Goal: Information Seeking & Learning: Check status

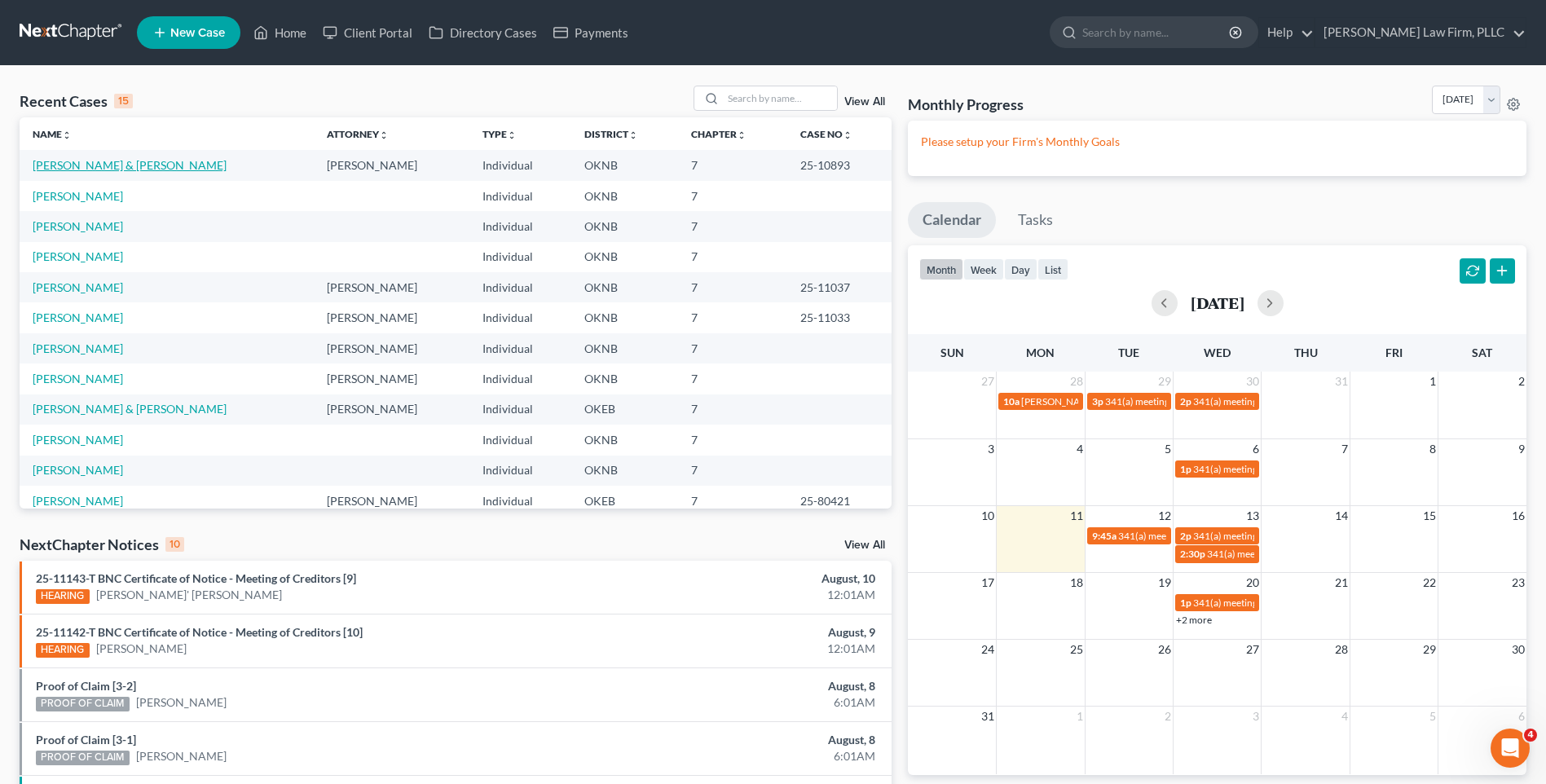
click at [114, 169] on link "[PERSON_NAME] & [PERSON_NAME]" at bounding box center [130, 165] width 194 height 14
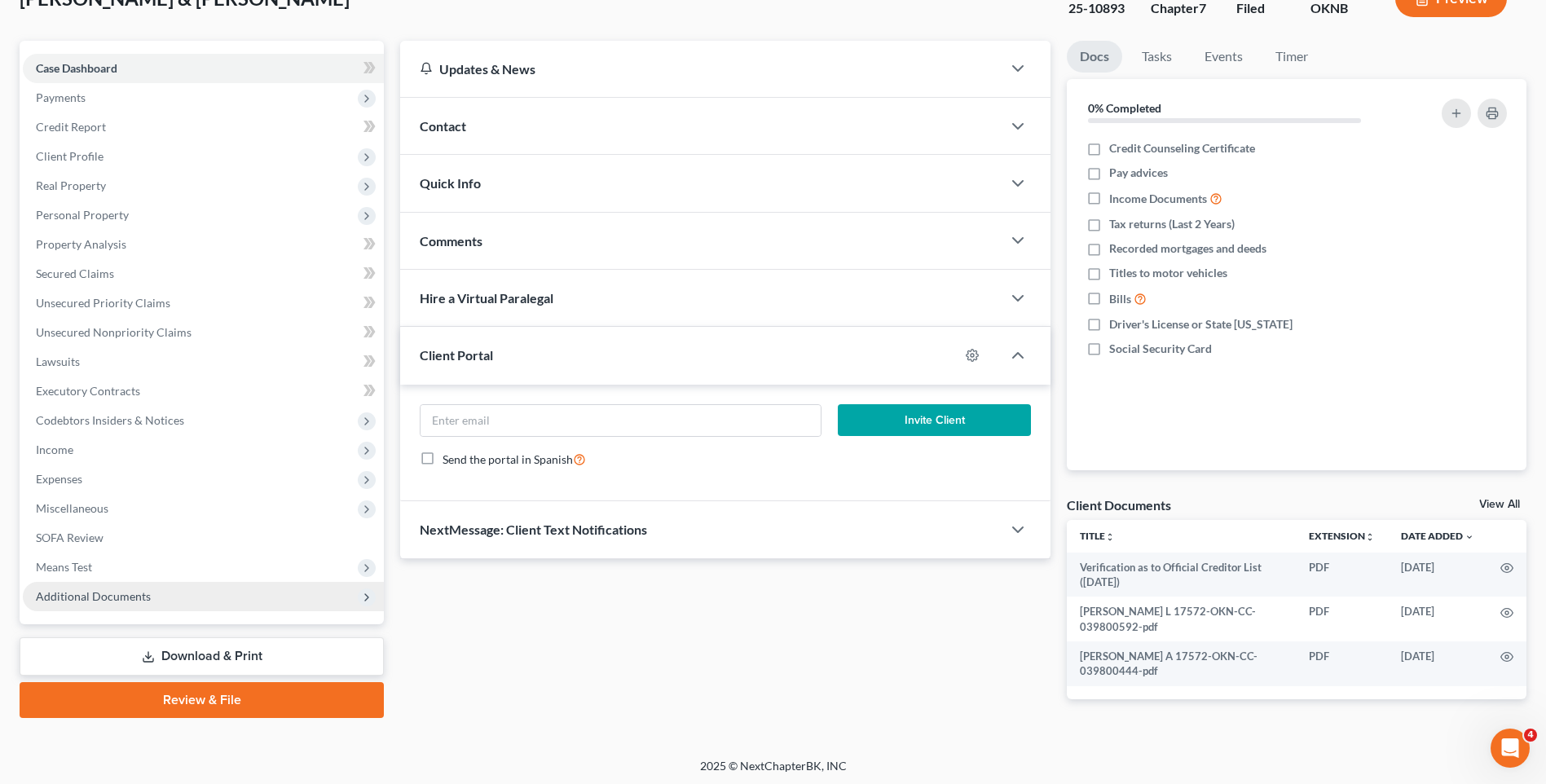
scroll to position [119, 0]
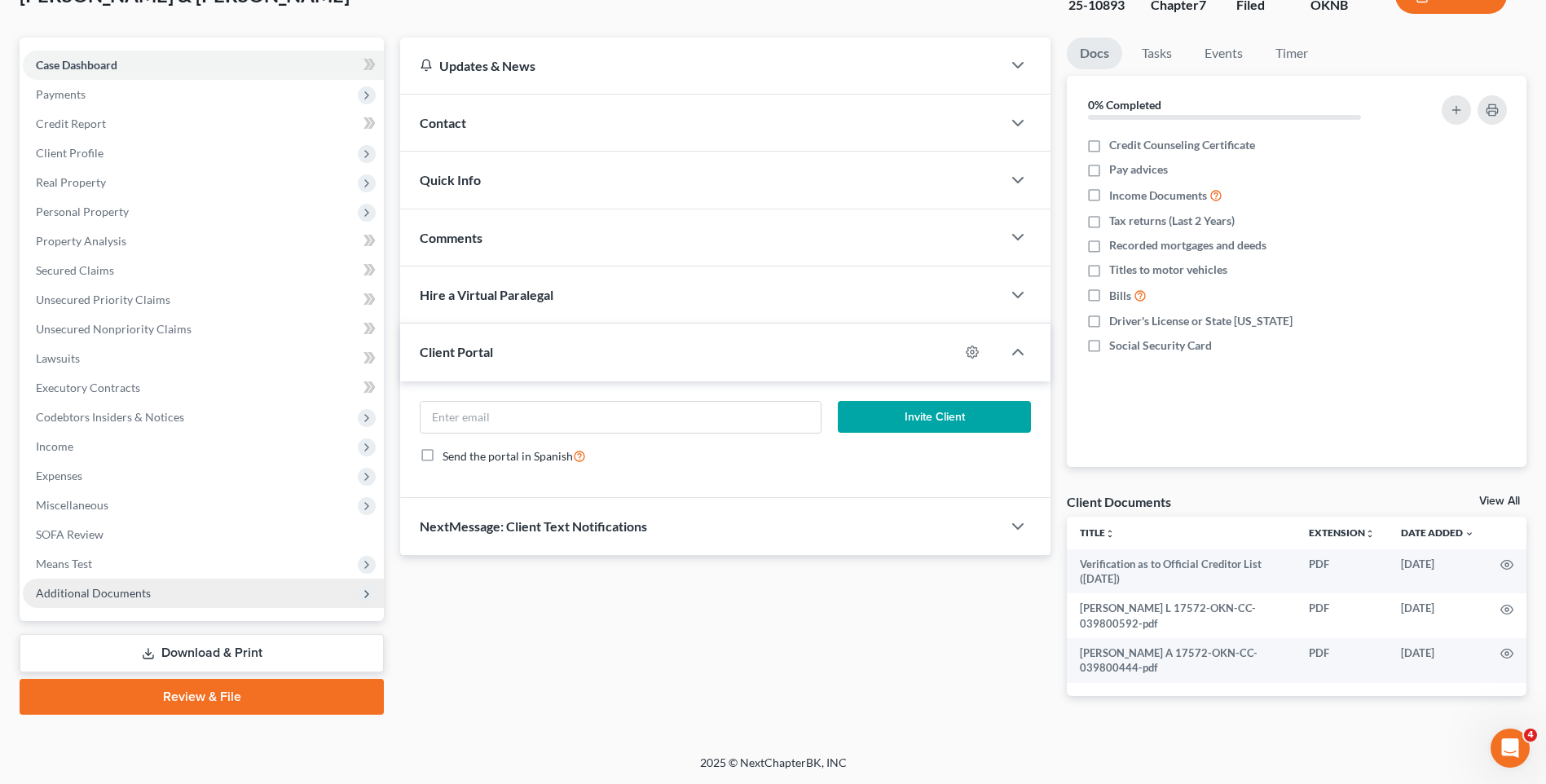
click at [354, 603] on span "Additional Documents" at bounding box center [202, 593] width 361 height 29
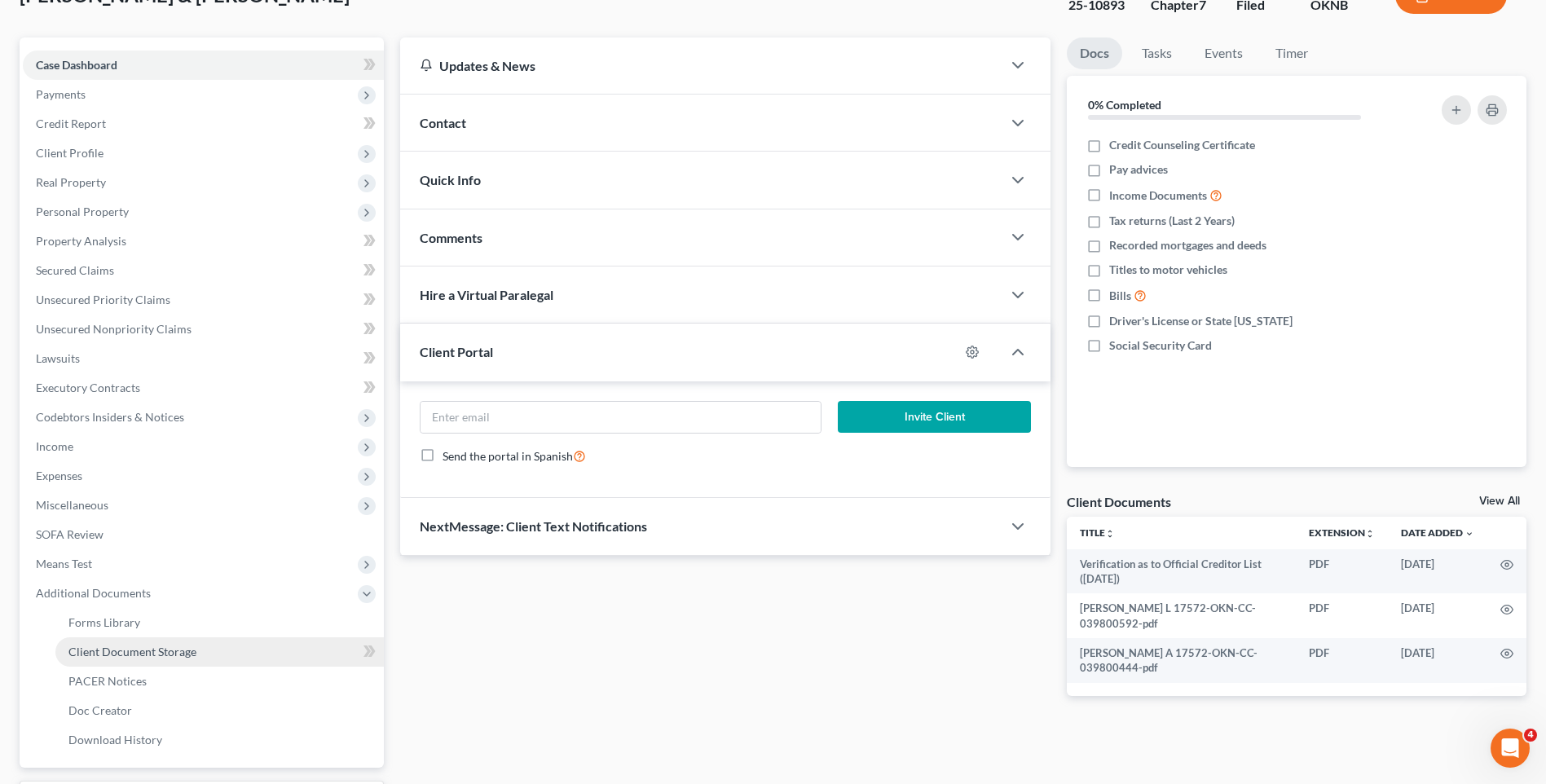
click at [262, 651] on link "Client Document Storage" at bounding box center [220, 652] width 328 height 29
select select "4"
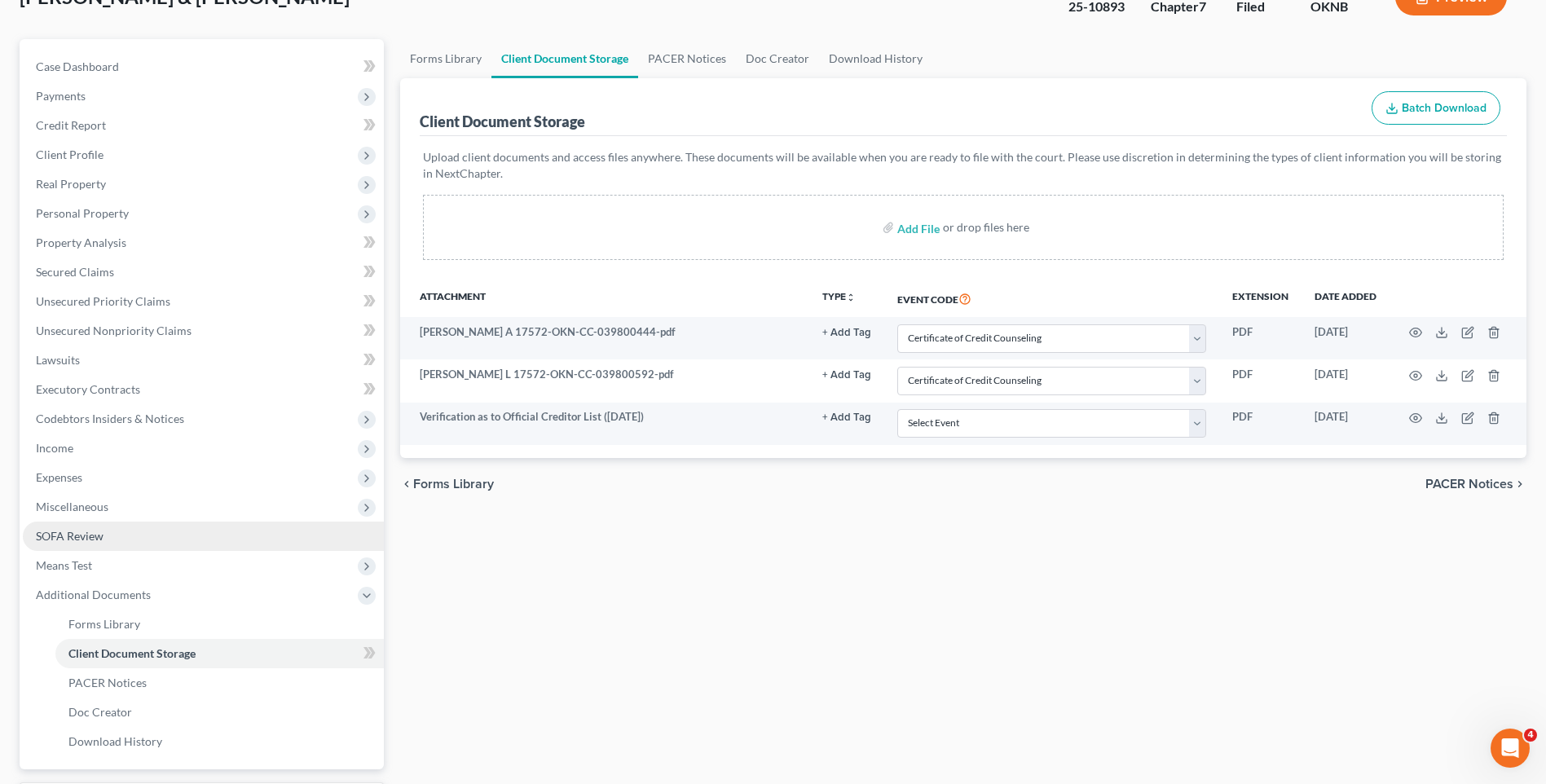
scroll to position [0, 0]
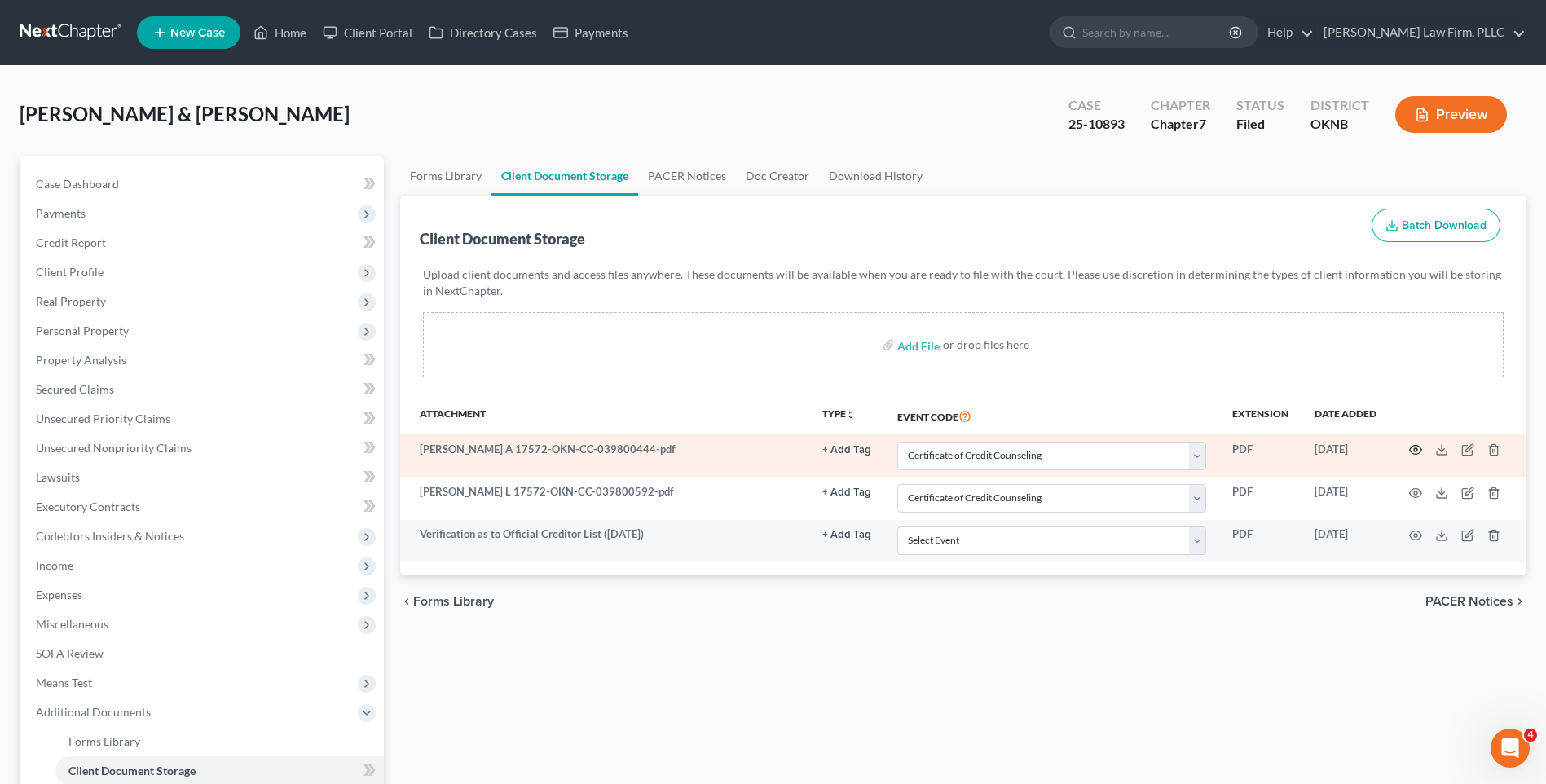
click at [1414, 452] on icon "button" at bounding box center [1415, 449] width 13 height 13
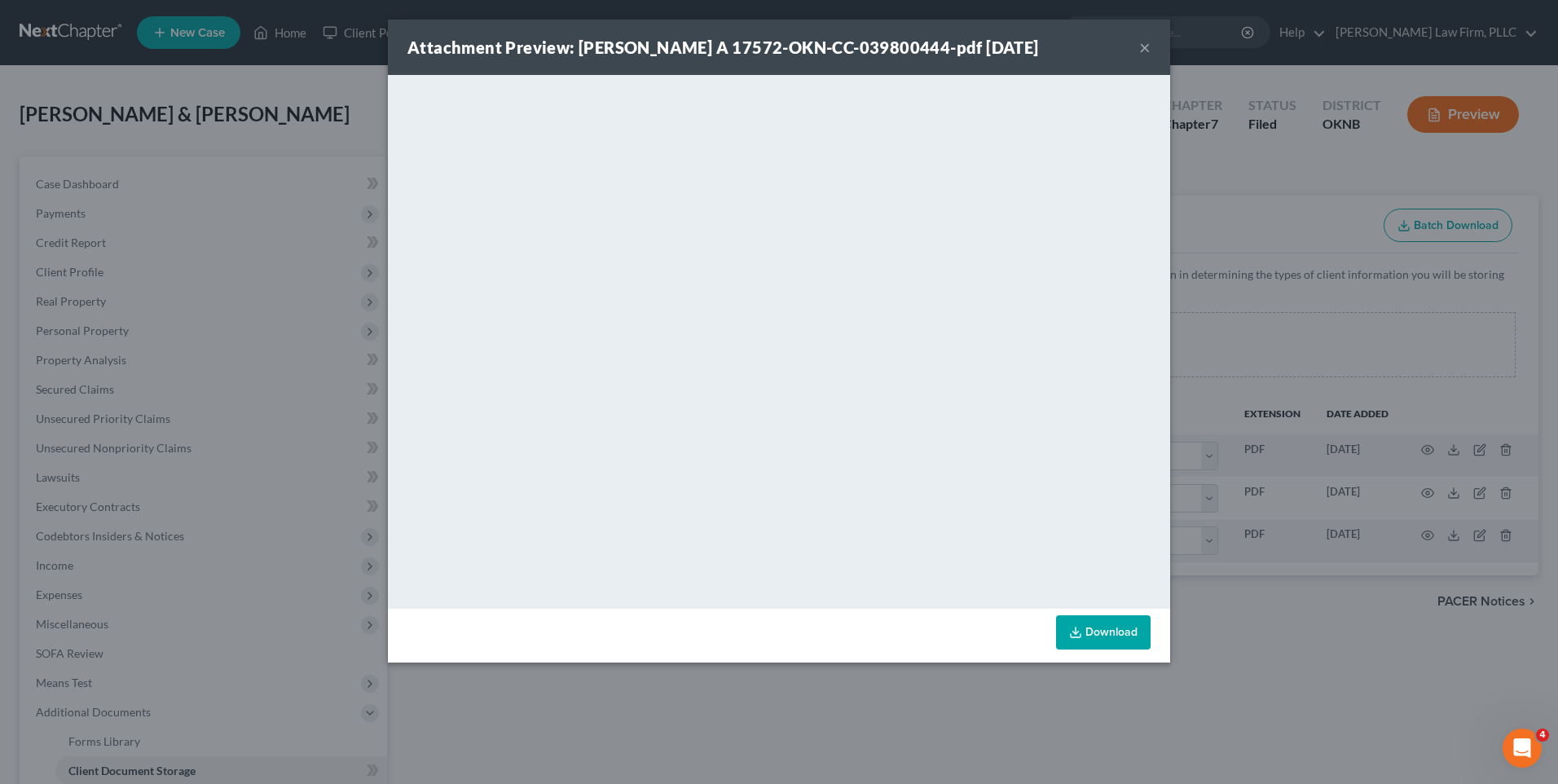
click at [1310, 623] on div "Attachment Preview: [PERSON_NAME] A 17572-OKN-CC-039800444-pdf [DATE] × <object…" at bounding box center [779, 392] width 1558 height 784
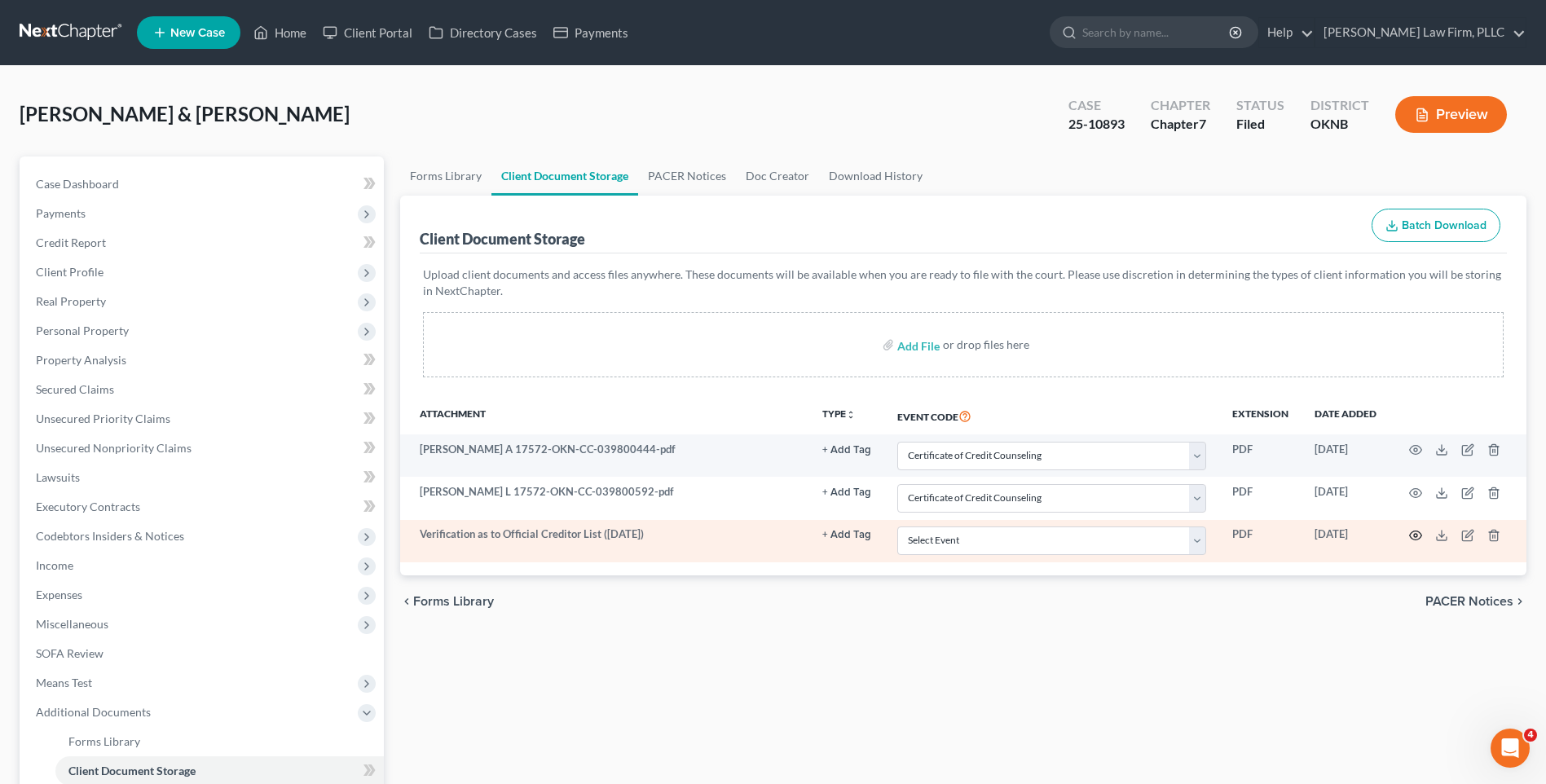
click at [1415, 533] on circle "button" at bounding box center [1415, 534] width 3 height 3
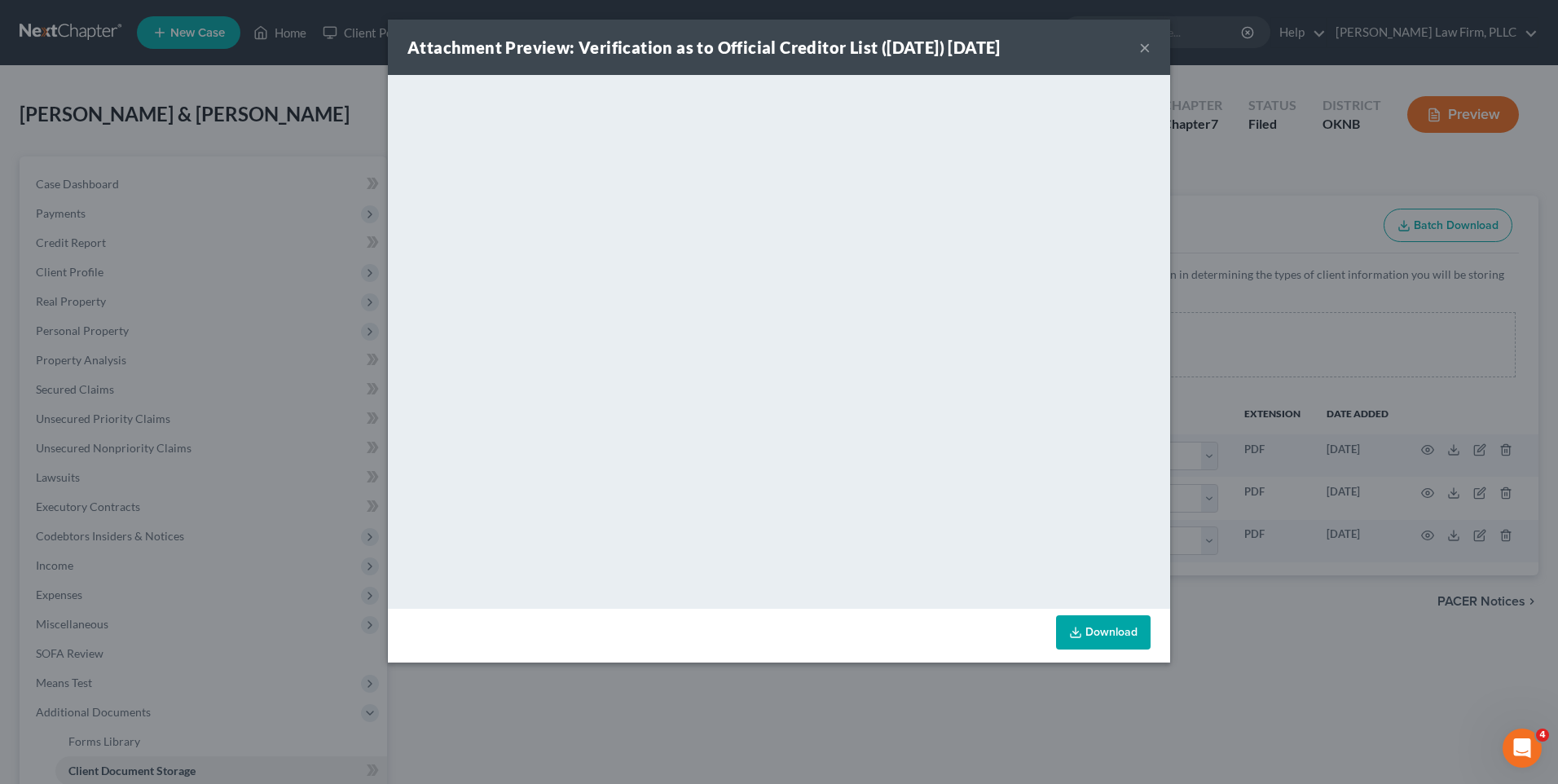
click at [1331, 238] on div "Attachment Preview: Verification as to Official Creditor List ([DATE]) [DATE] ×…" at bounding box center [779, 392] width 1558 height 784
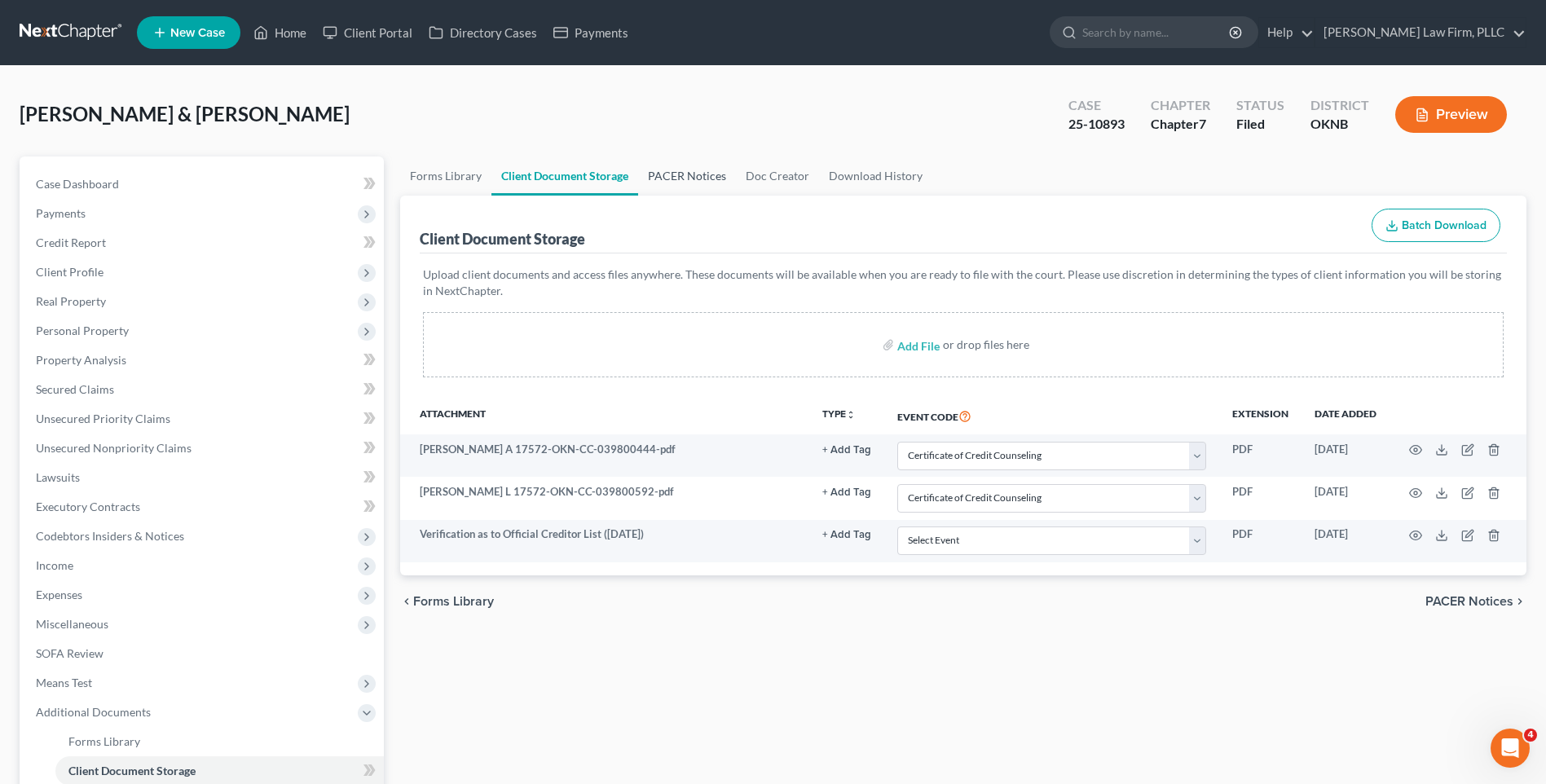
click at [669, 179] on link "PACER Notices" at bounding box center [687, 176] width 98 height 39
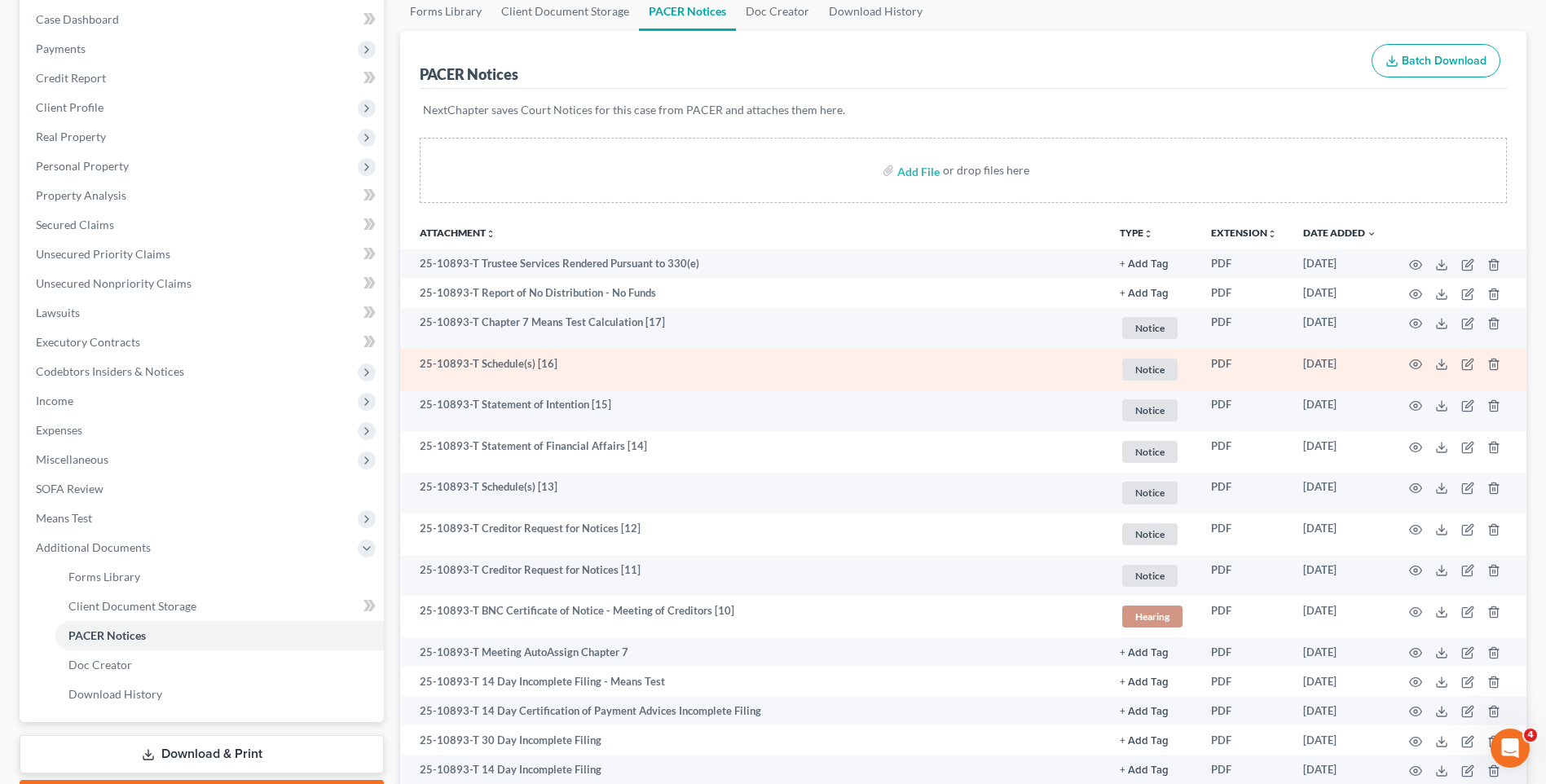
scroll to position [163, 0]
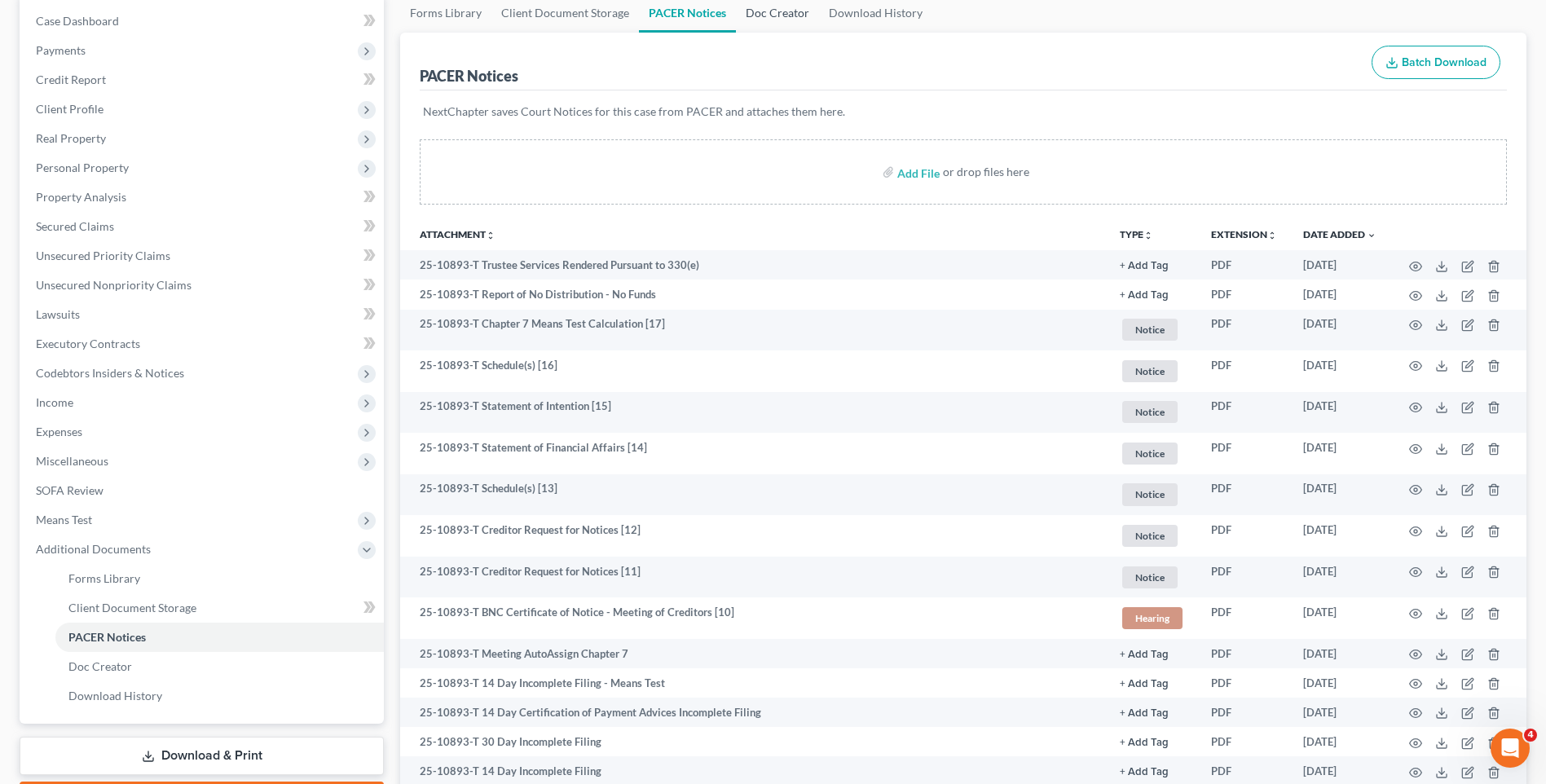
click at [773, 19] on link "Doc Creator" at bounding box center [777, 13] width 84 height 39
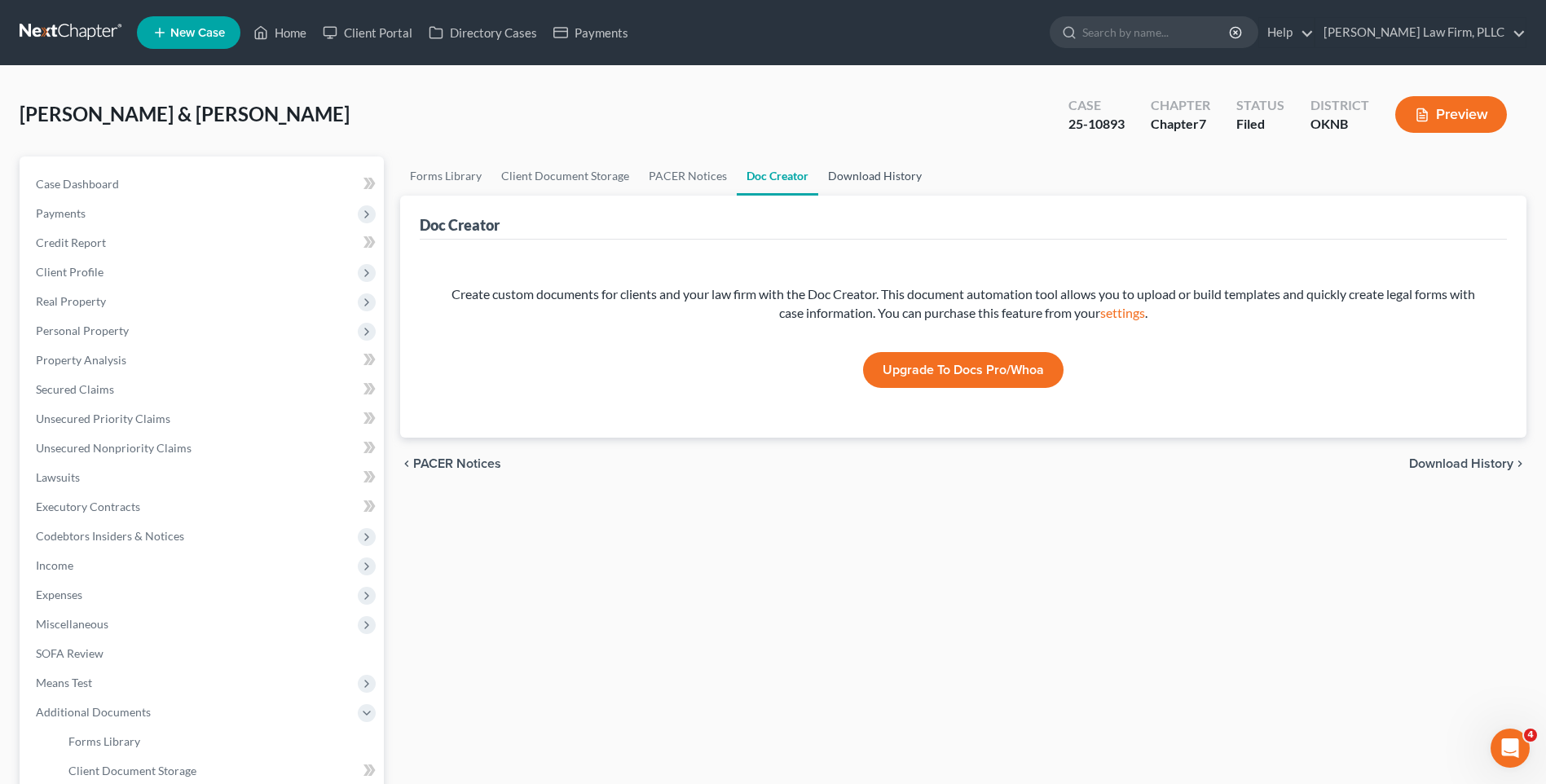
click at [851, 181] on link "Download History" at bounding box center [875, 176] width 114 height 39
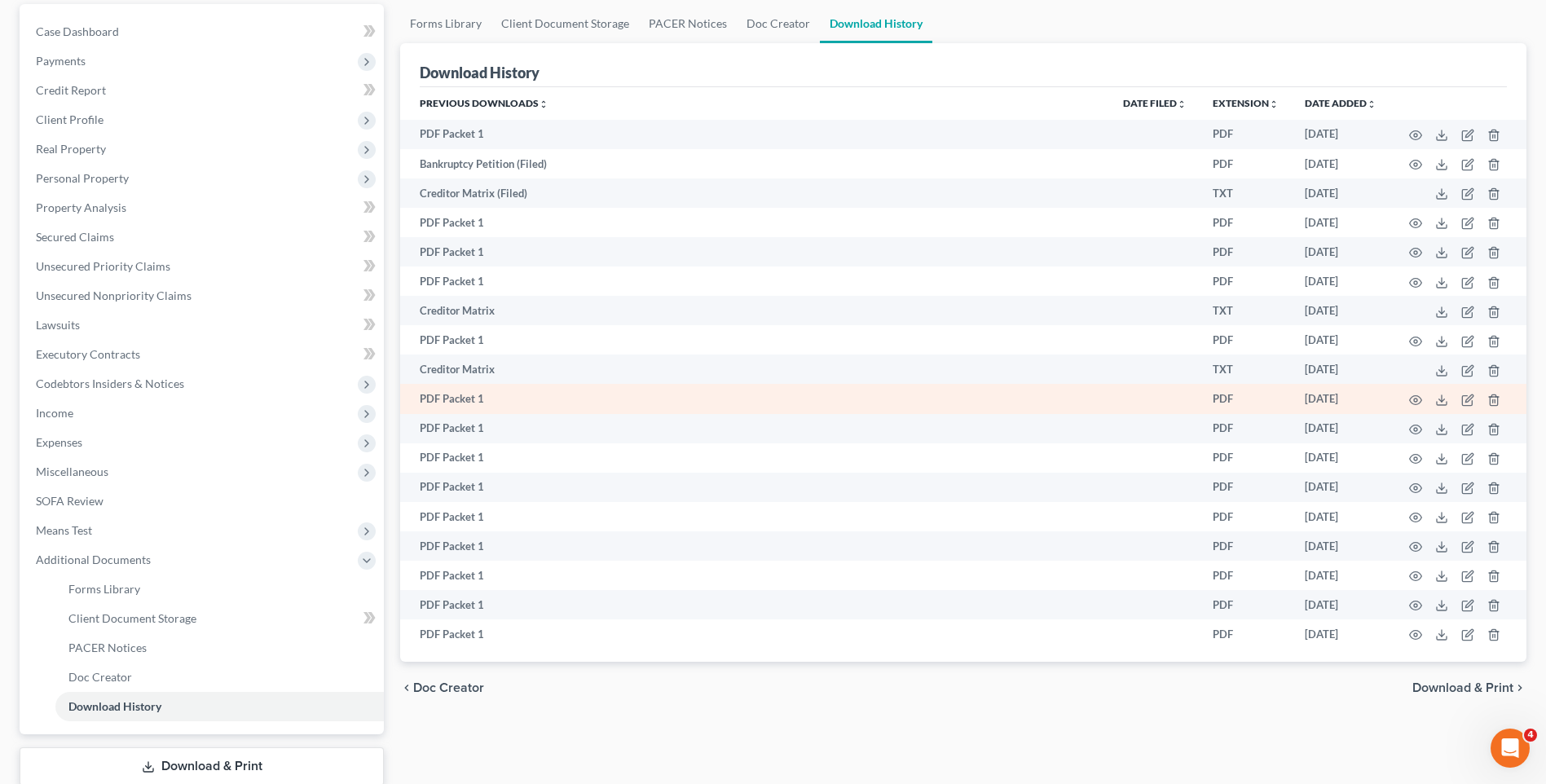
scroll to position [14, 0]
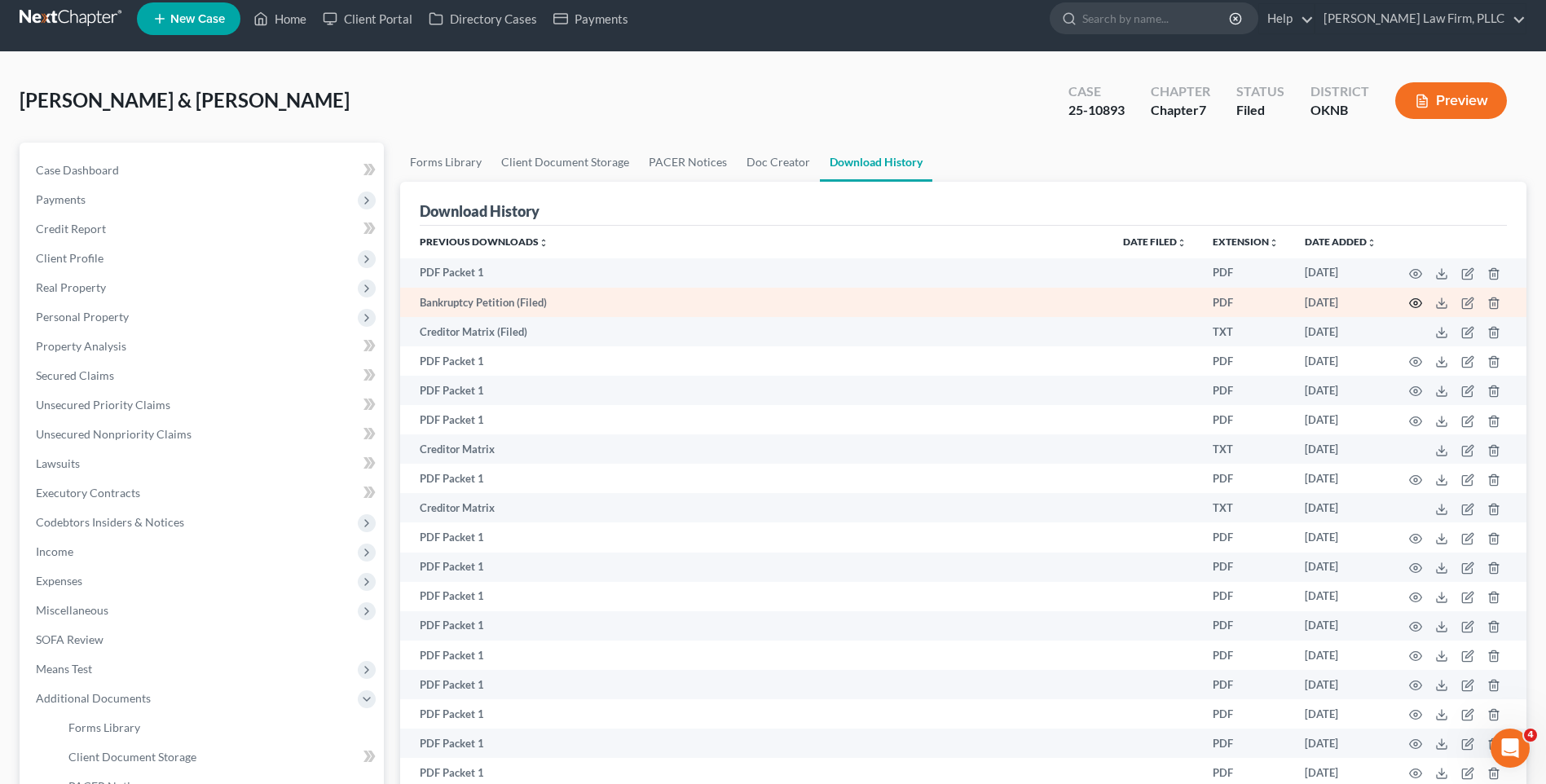
click at [1410, 306] on icon "button" at bounding box center [1415, 302] width 13 height 13
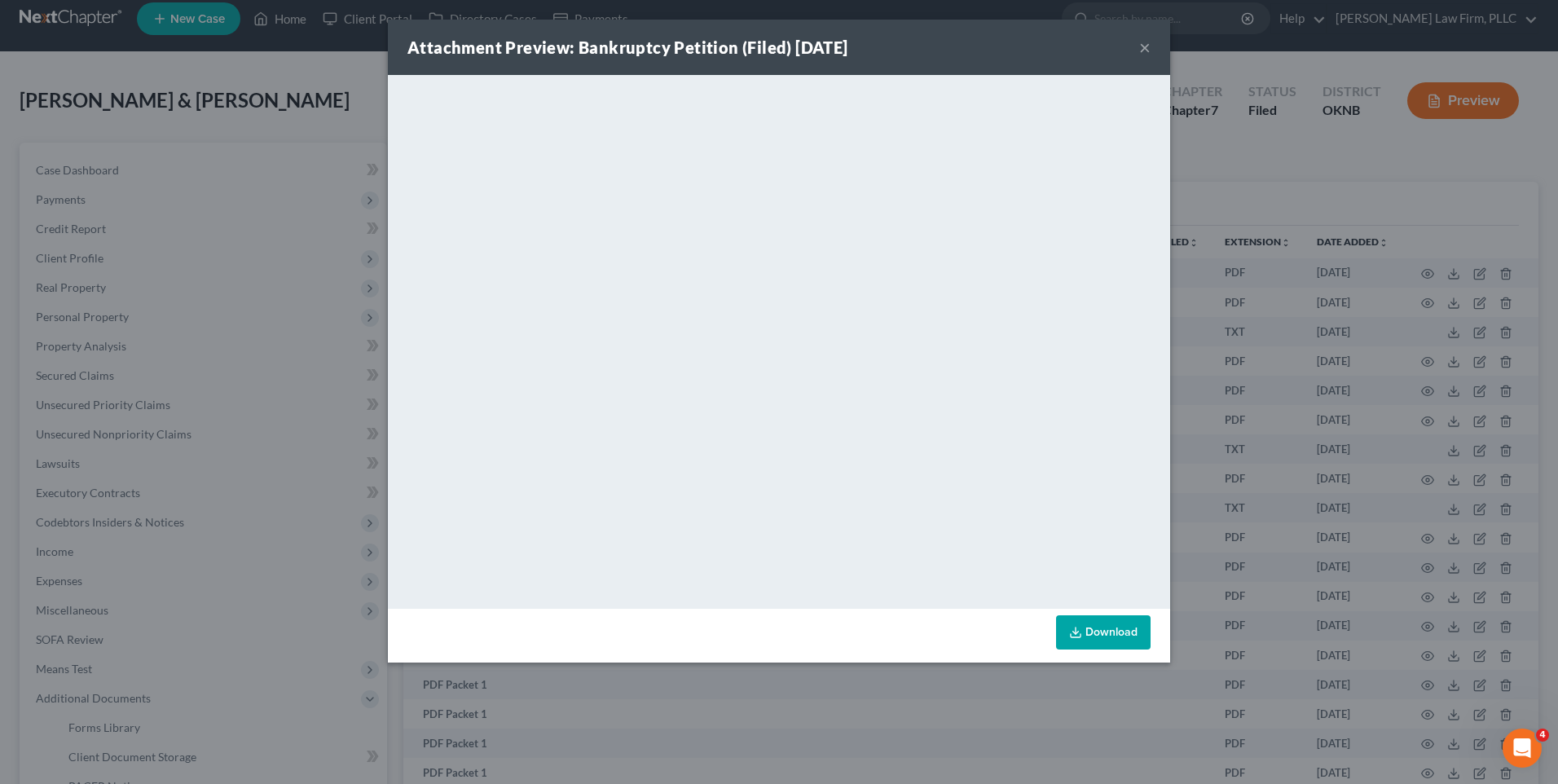
drag, startPoint x: 1258, startPoint y: 109, endPoint x: 1239, endPoint y: 114, distance: 19.6
click at [1254, 110] on div "Attachment Preview: Bankruptcy Petition (Filed) [DATE] × <object ng-attr-data='…" at bounding box center [779, 392] width 1558 height 784
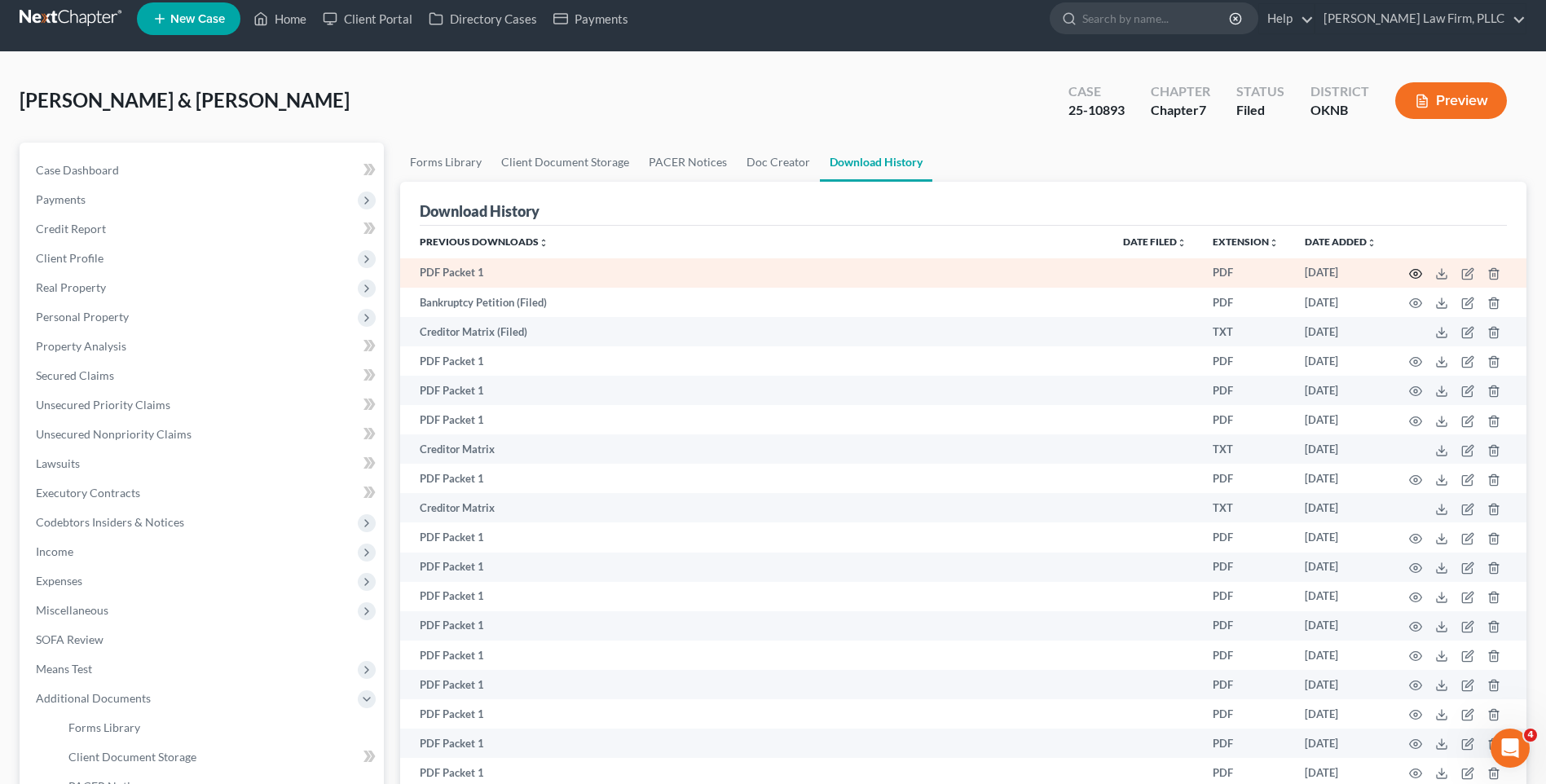
click at [1413, 271] on icon "button" at bounding box center [1415, 273] width 13 height 13
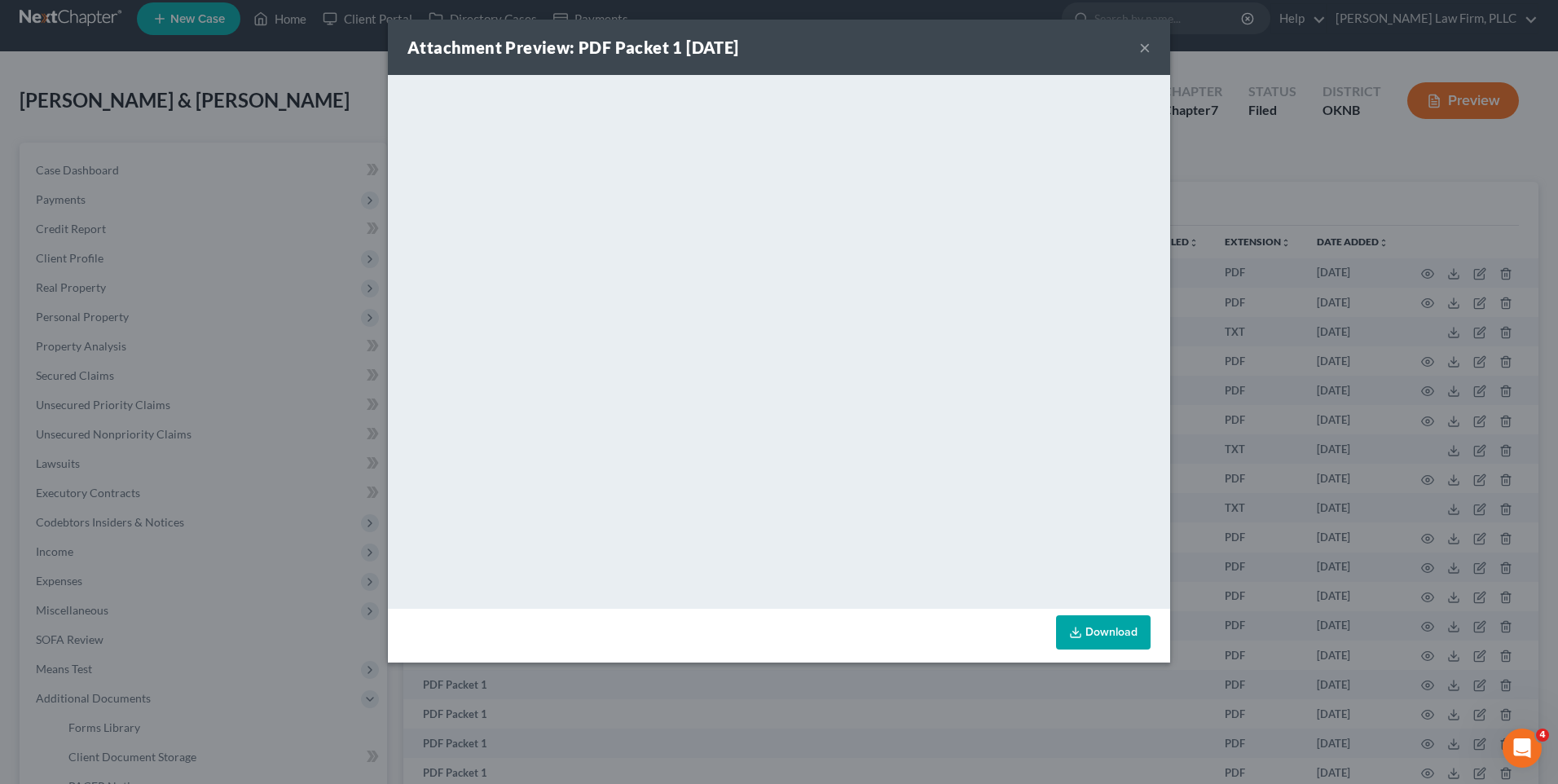
click at [1149, 50] on button "×" at bounding box center [1145, 48] width 12 height 19
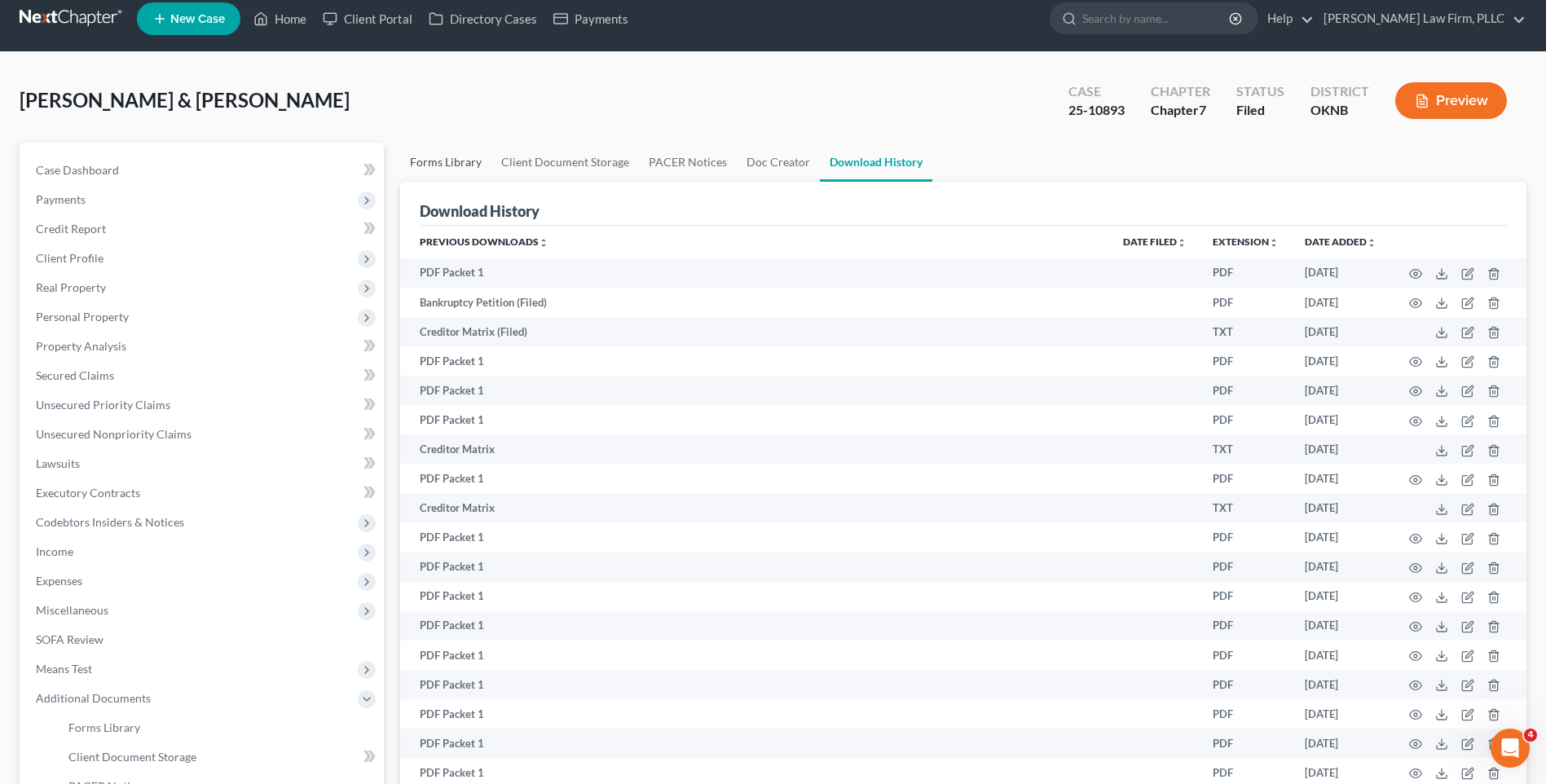
click at [443, 166] on link "Forms Library" at bounding box center [446, 162] width 91 height 39
